Goal: Transaction & Acquisition: Download file/media

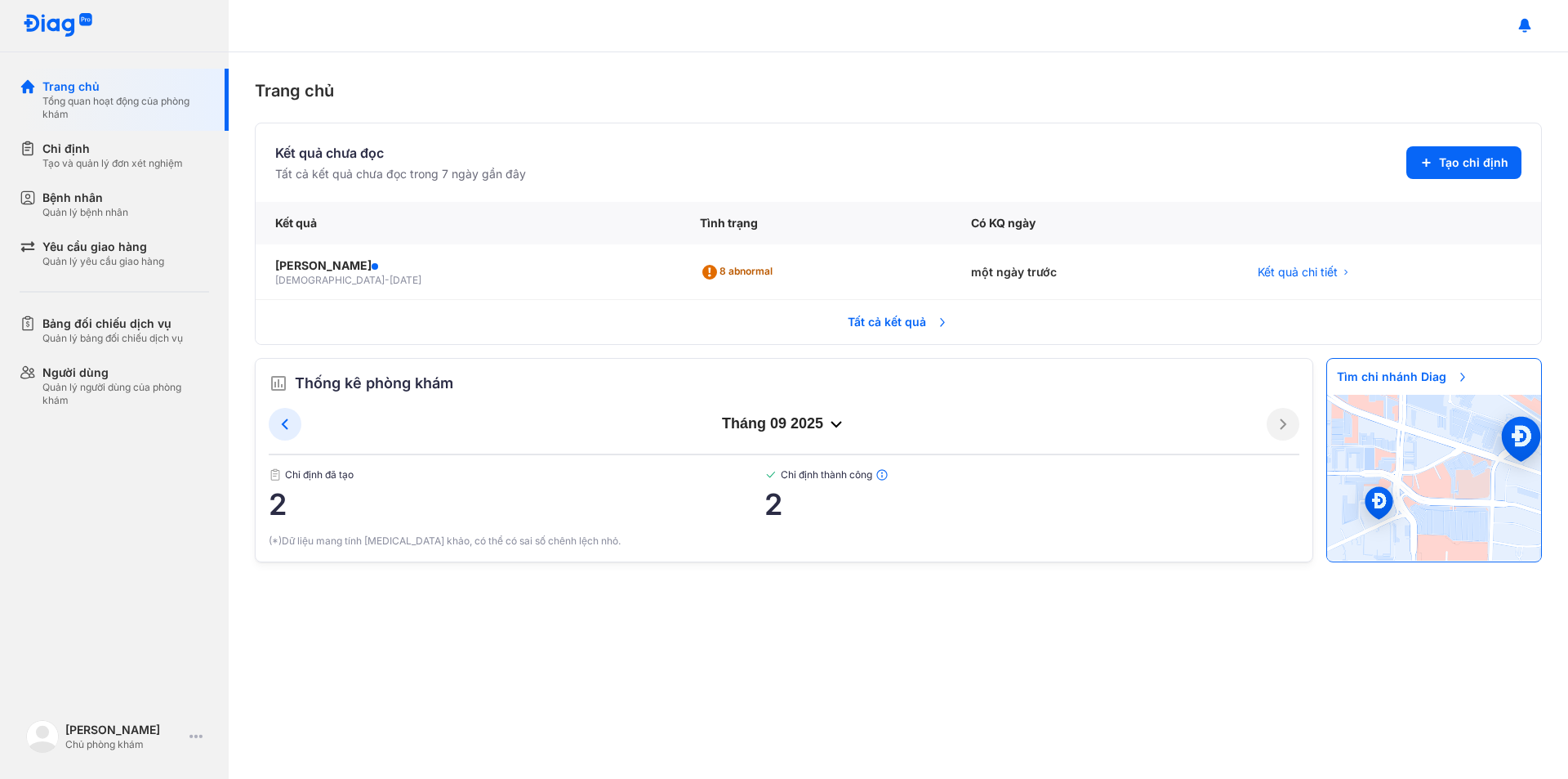
click at [895, 324] on span "Tất cả kết quả" at bounding box center [898, 321] width 121 height 36
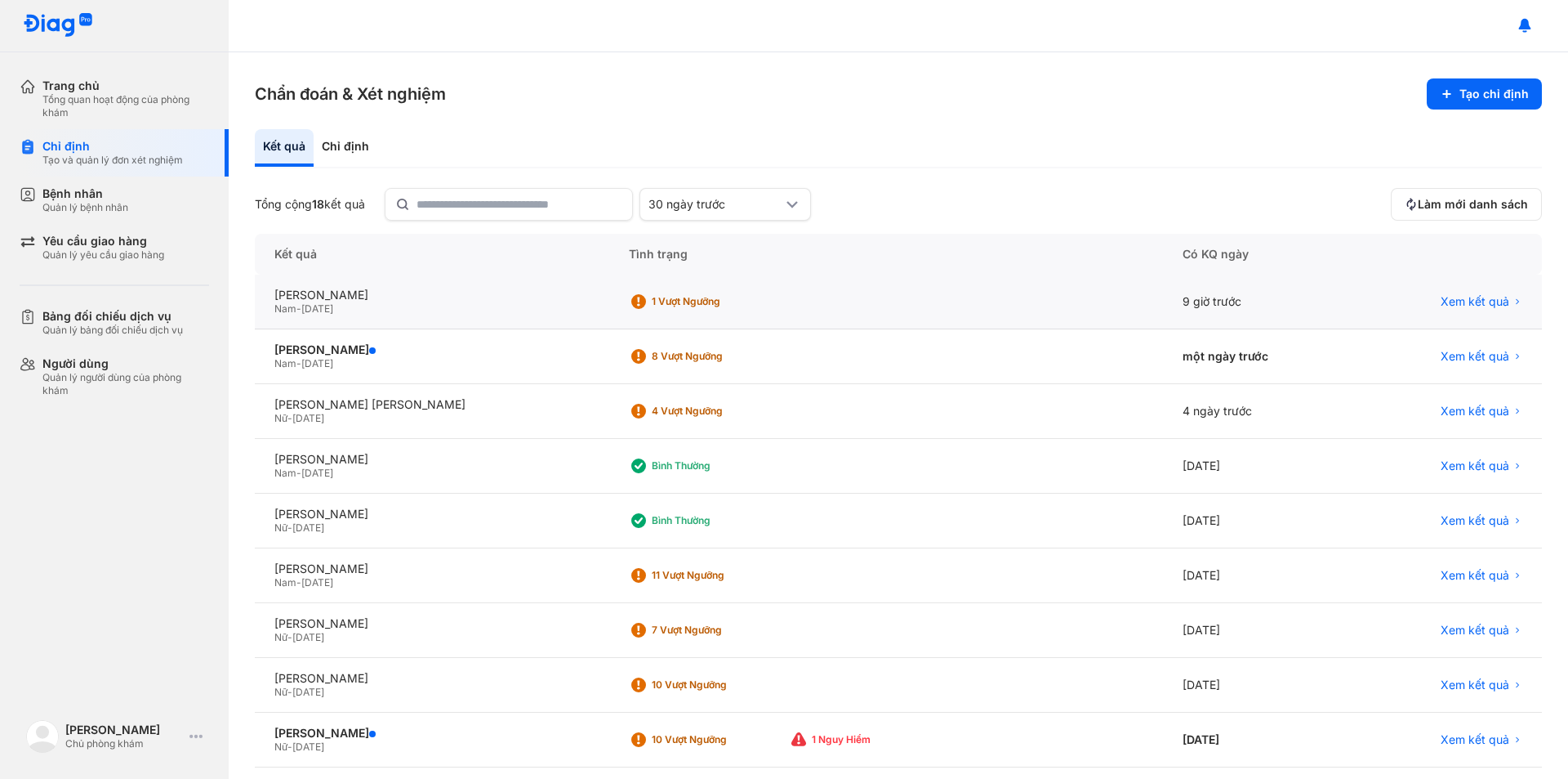
click at [724, 300] on div "1 Vượt ngưỡng" at bounding box center [716, 301] width 131 height 13
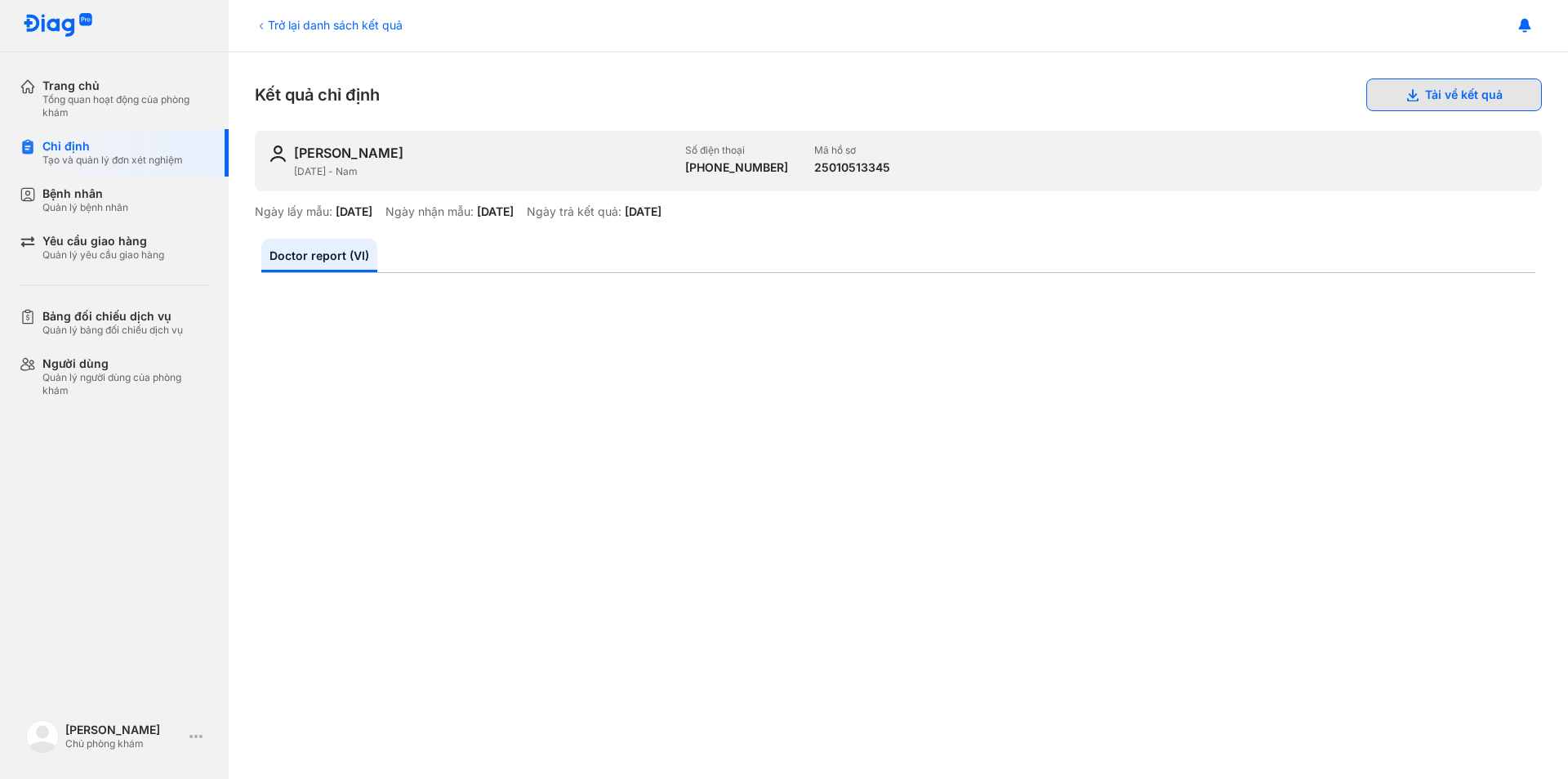
click at [1444, 103] on button "Tải về kết quả" at bounding box center [1455, 95] width 176 height 33
